Goal: Transaction & Acquisition: Obtain resource

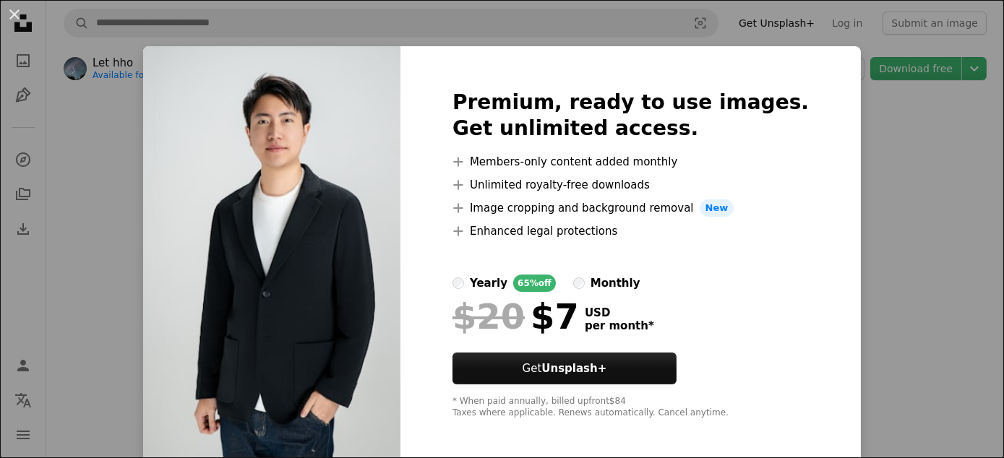
click at [924, 145] on div "An X shape Premium, ready to use images. Get unlimited access. A plus sign Memb…" at bounding box center [502, 229] width 1004 height 458
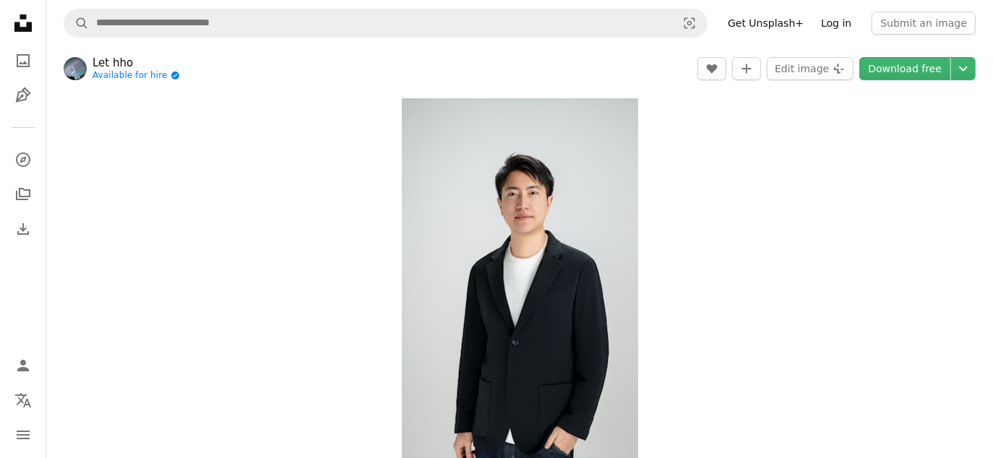
click at [850, 25] on link "Log in" at bounding box center [837, 23] width 48 height 23
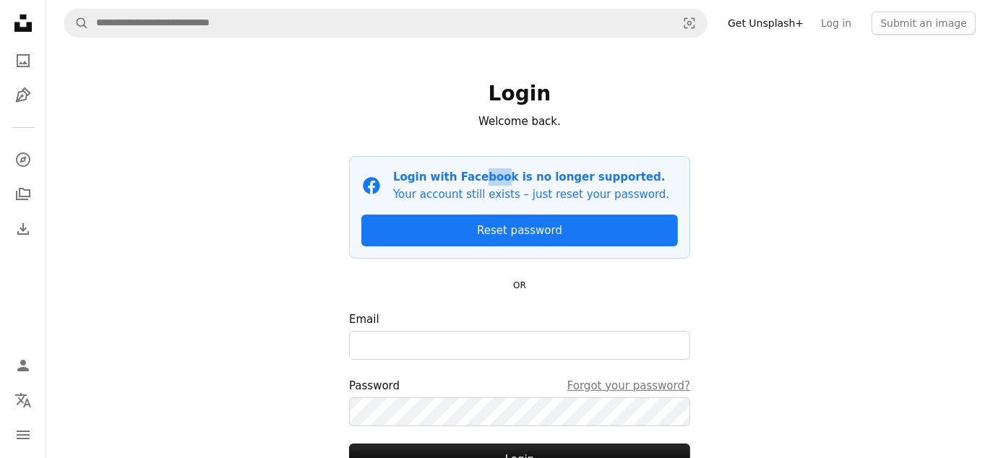
drag, startPoint x: 469, startPoint y: 158, endPoint x: 571, endPoint y: 162, distance: 102.0
click at [506, 161] on div "Facebook icon Login with Facebook is no longer supported. Your account still ex…" at bounding box center [519, 207] width 341 height 103
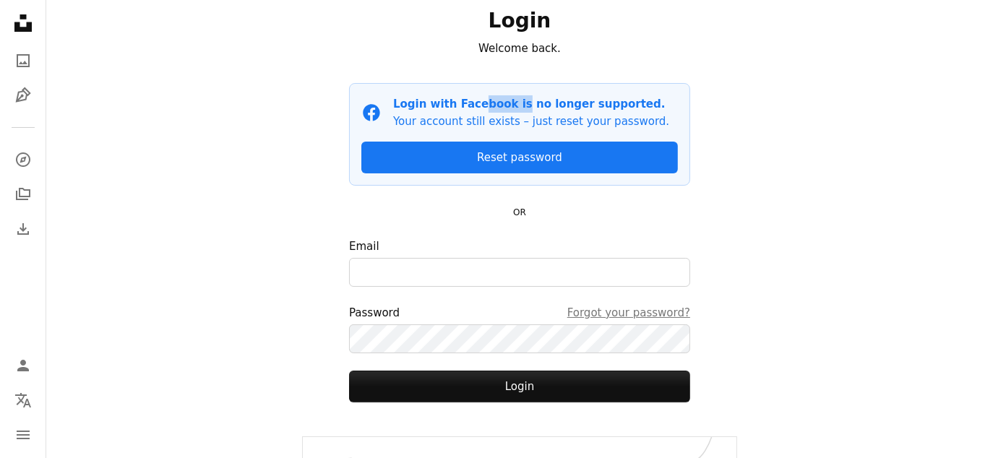
scroll to position [127, 0]
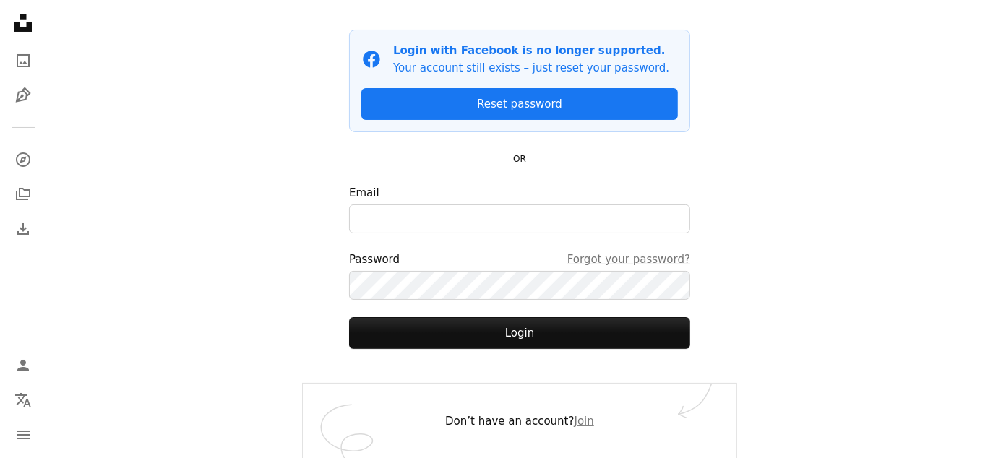
click at [730, 168] on div "Login Welcome back. Facebook icon Login with Facebook is no longer supported. Y…" at bounding box center [520, 152] width 434 height 464
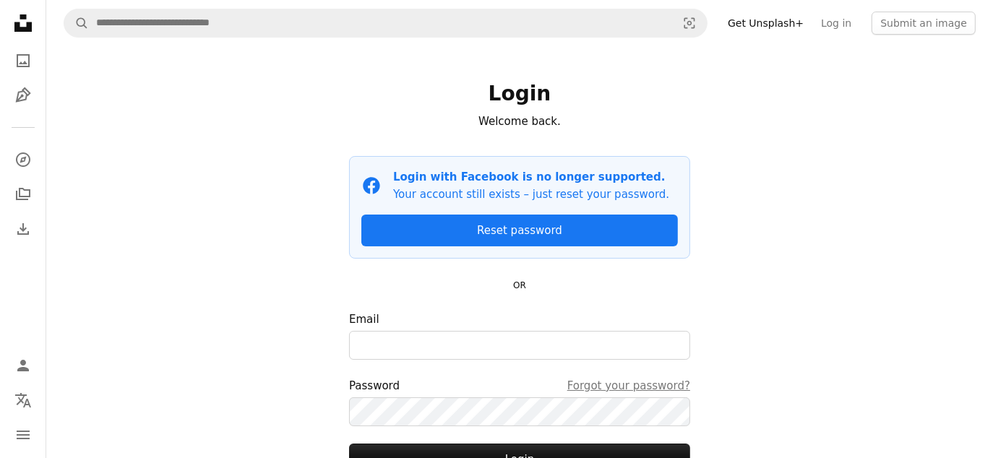
click at [738, 152] on div "A magnifying glass Visual search Get Unsplash+ Log in Submit an image Login Wel…" at bounding box center [519, 293] width 947 height 586
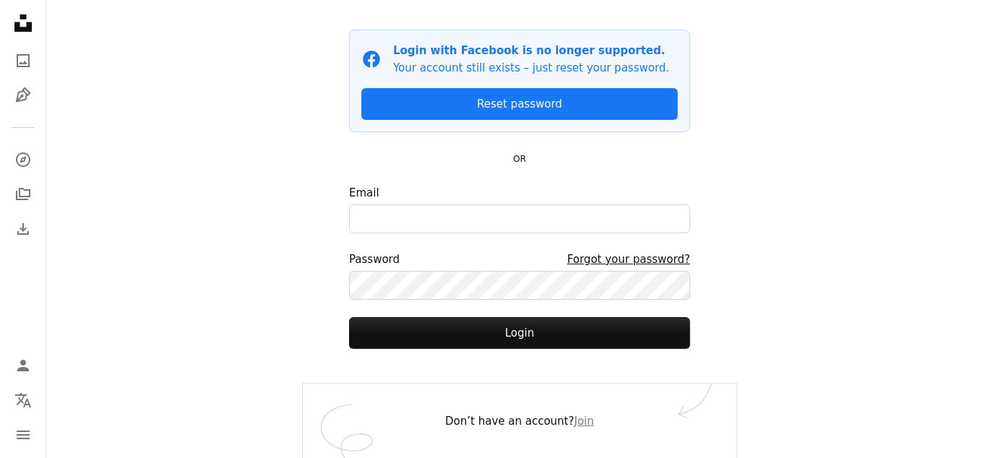
click at [650, 256] on link "Forgot your password?" at bounding box center [629, 259] width 123 height 17
click at [284, 70] on div "A magnifying glass Visual search Get Unsplash+ Log in Submit an image Login Wel…" at bounding box center [519, 166] width 947 height 586
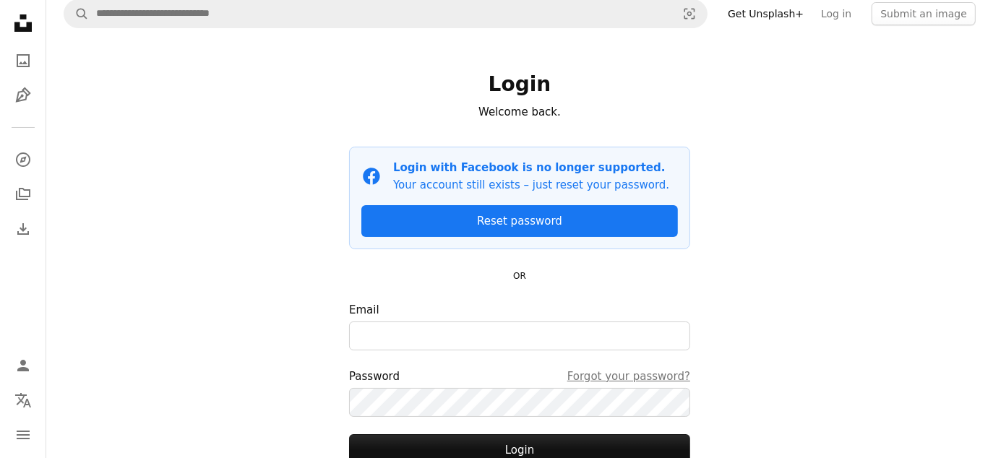
scroll to position [0, 0]
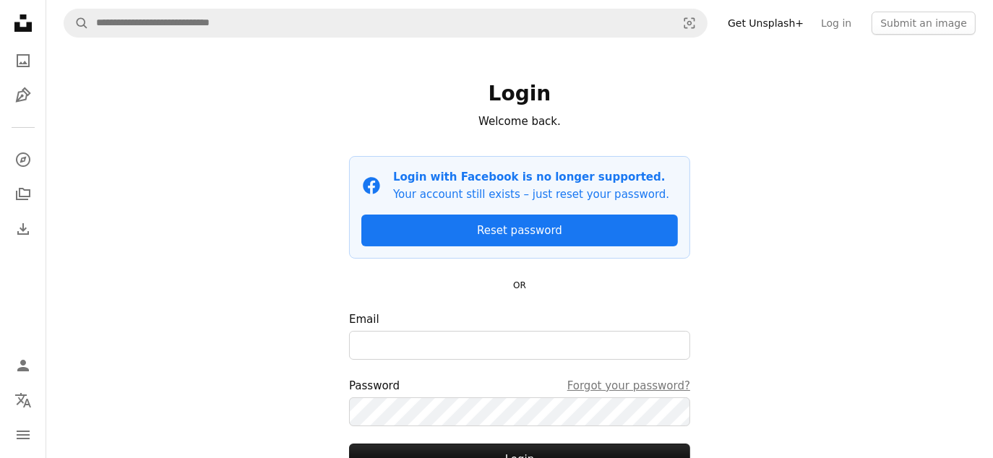
click at [290, 69] on div "A magnifying glass Visual search Get Unsplash+ Log in Submit an image Login Wel…" at bounding box center [519, 293] width 947 height 586
click at [18, 25] on icon at bounding box center [22, 22] width 17 height 17
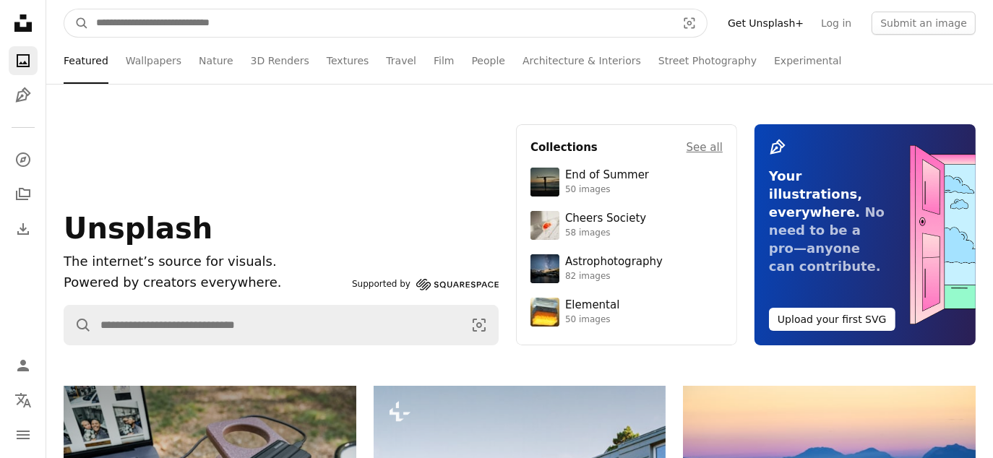
click at [207, 24] on input "Find visuals sitewide" at bounding box center [380, 22] width 583 height 27
type input "**********"
click button "A magnifying glass" at bounding box center [76, 22] width 25 height 27
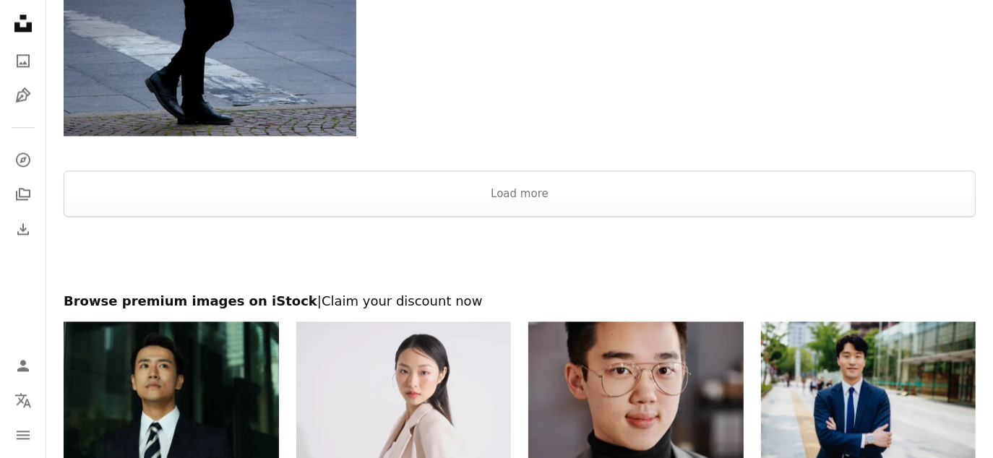
scroll to position [3272, 0]
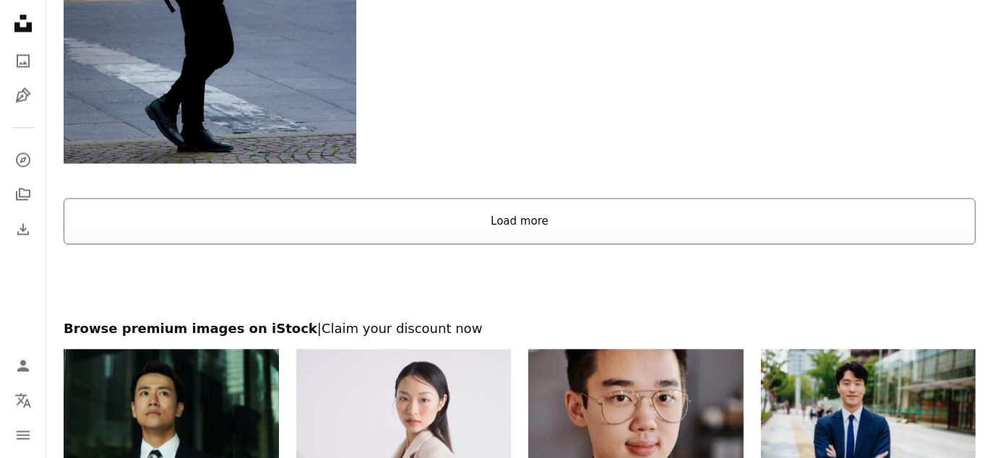
click at [565, 219] on button "Load more" at bounding box center [520, 221] width 912 height 46
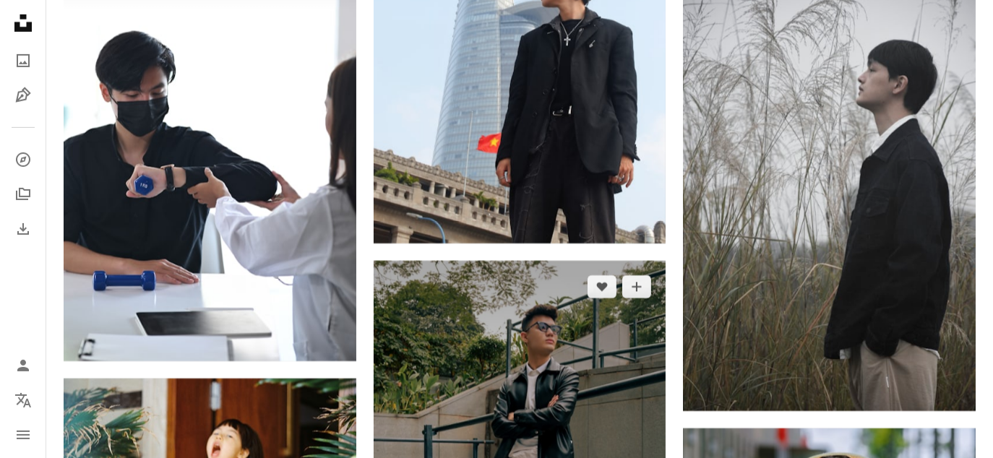
scroll to position [27780, 0]
